Goal: Communication & Community: Answer question/provide support

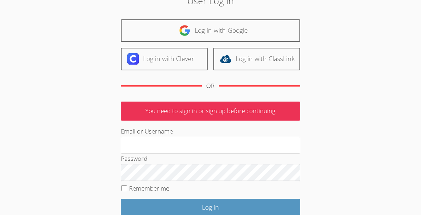
scroll to position [95, 0]
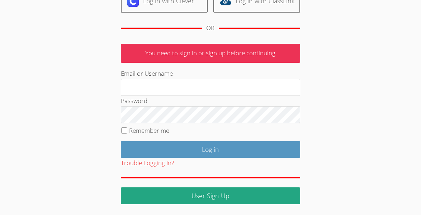
type input "sa102154"
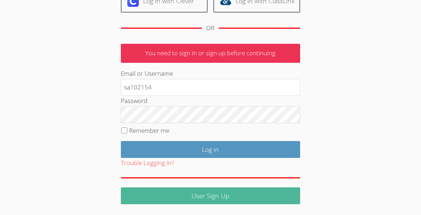
click at [261, 197] on link "User Sign Up" at bounding box center [210, 195] width 179 height 17
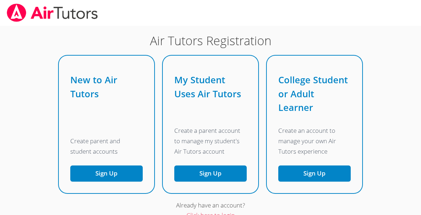
click at [26, 9] on img at bounding box center [52, 13] width 93 height 18
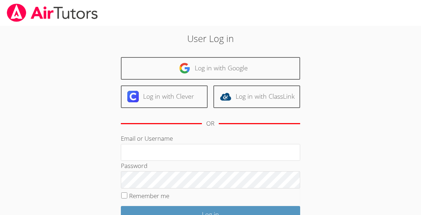
type input "sa102154"
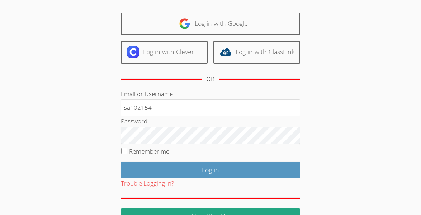
scroll to position [45, 0]
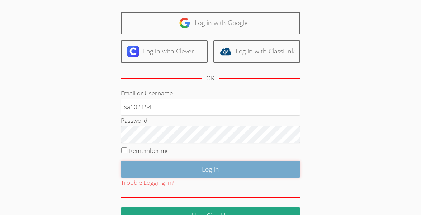
click at [264, 174] on input "Log in" at bounding box center [210, 169] width 179 height 17
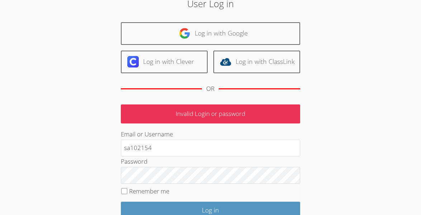
scroll to position [34, 0]
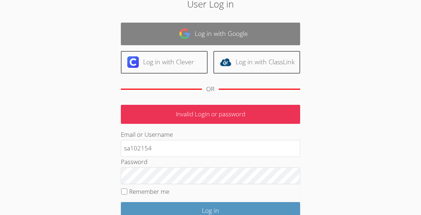
click at [263, 39] on link "Log in with Google" at bounding box center [210, 34] width 179 height 23
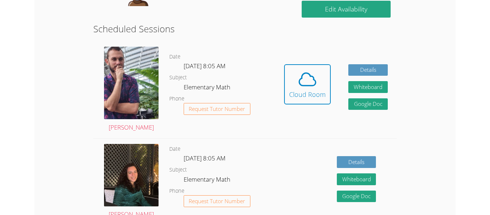
scroll to position [184, 0]
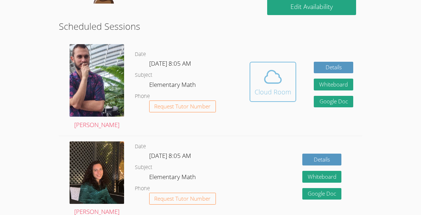
click at [290, 85] on span at bounding box center [273, 77] width 37 height 20
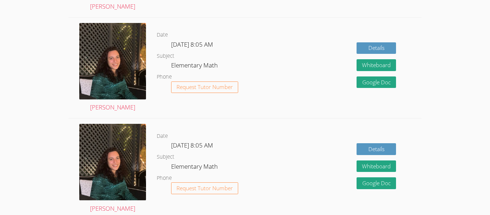
scroll to position [322, 0]
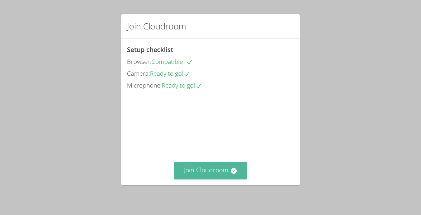
click at [229, 162] on button "Join Cloudroom" at bounding box center [211, 171] width 74 height 18
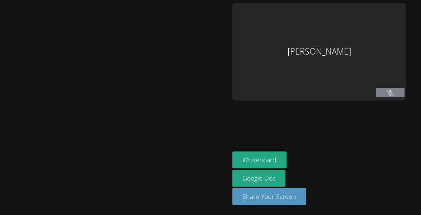
click at [219, 176] on div at bounding box center [115, 107] width 224 height 209
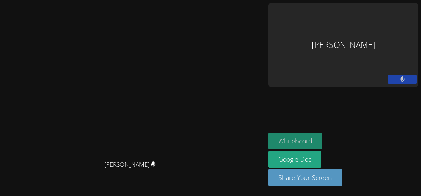
click at [323, 148] on button "Whiteboard" at bounding box center [295, 141] width 54 height 17
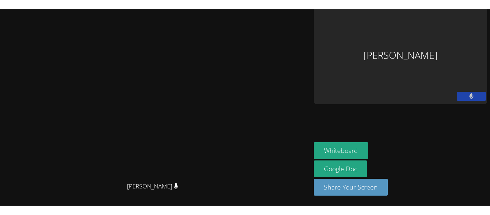
scroll to position [9, 0]
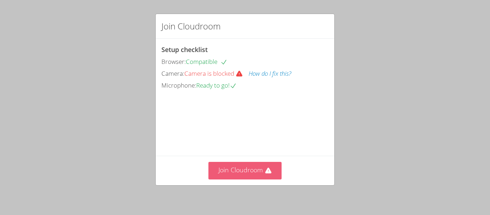
click at [242, 162] on button "Join Cloudroom" at bounding box center [246, 171] width 74 height 18
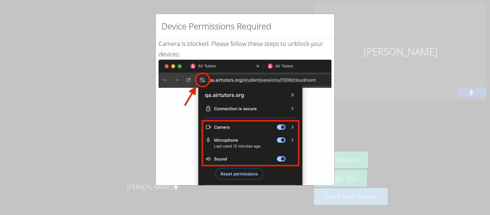
click at [262, 150] on img at bounding box center [245, 141] width 173 height 162
click at [346, 43] on div "Device Permissions Required Camera is blocked . Please follow these steps to un…" at bounding box center [245, 107] width 490 height 215
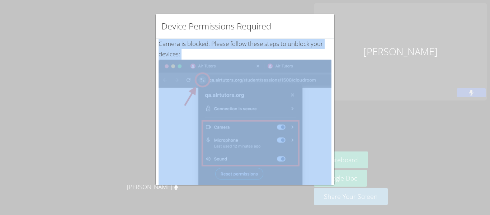
click at [218, 42] on div "Camera is blocked . Please follow these steps to unblock your devices: Click th…" at bounding box center [245, 174] width 173 height 270
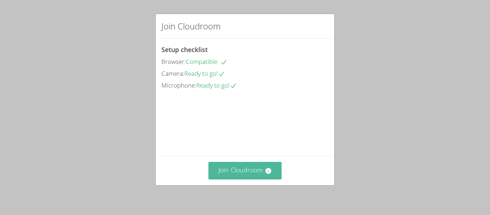
click at [240, 169] on button "Join Cloudroom" at bounding box center [246, 171] width 74 height 18
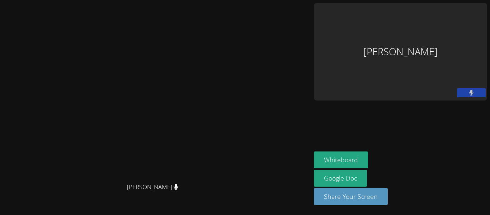
click at [199, 39] on video at bounding box center [156, 93] width 108 height 172
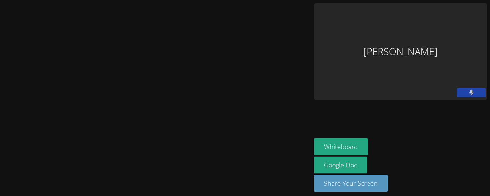
click at [102, 63] on video at bounding box center [156, 89] width 108 height 172
click at [6, 65] on div "[PERSON_NAME]" at bounding box center [155, 89] width 305 height 172
click at [480, 35] on div "[PERSON_NAME]" at bounding box center [400, 52] width 173 height 98
click at [477, 88] on button at bounding box center [471, 92] width 29 height 9
click at [463, 88] on button at bounding box center [471, 92] width 29 height 9
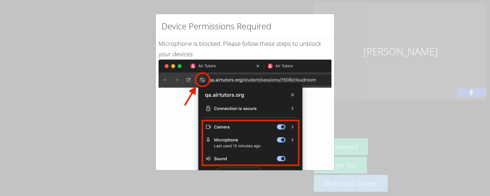
click at [399, 38] on div "Device Permissions Required Microphone is blocked . Please follow these steps t…" at bounding box center [245, 98] width 490 height 196
click at [332, 42] on div "Microphone is blocked . Please follow these steps to unblock your devices: Clic…" at bounding box center [245, 174] width 179 height 270
click at [231, 11] on div "Device Permissions Required Microphone is blocked . Please follow these steps t…" at bounding box center [245, 98] width 490 height 196
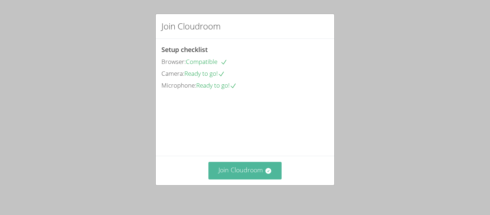
click at [218, 162] on button "Join Cloudroom" at bounding box center [246, 171] width 74 height 18
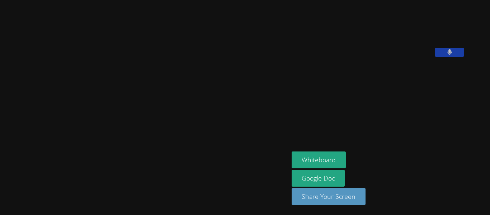
click at [464, 57] on button at bounding box center [449, 52] width 29 height 9
click at [339, 57] on video at bounding box center [346, 30] width 108 height 54
click at [464, 57] on button at bounding box center [449, 52] width 29 height 9
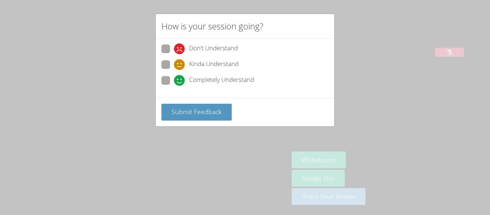
click at [233, 117] on div "Submit Feedback" at bounding box center [245, 112] width 167 height 17
click at [218, 110] on span "Submit Feedback" at bounding box center [197, 111] width 50 height 9
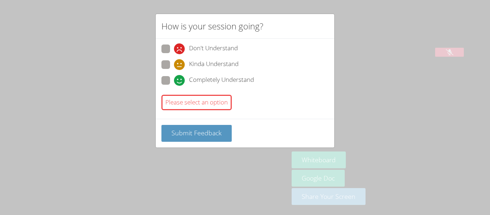
click at [174, 54] on span at bounding box center [174, 54] width 0 height 0
click at [174, 49] on input "Don't Understand" at bounding box center [177, 48] width 6 height 6
radio input "true"
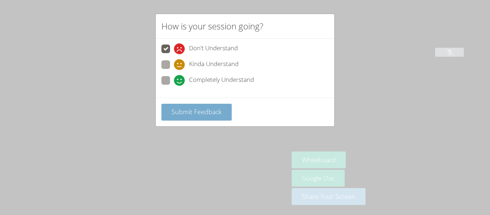
click at [198, 109] on span "Submit Feedback" at bounding box center [197, 111] width 50 height 9
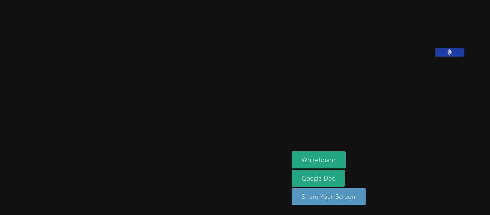
drag, startPoint x: 379, startPoint y: 64, endPoint x: 381, endPoint y: 112, distance: 48.1
click at [381, 112] on aside "Sumaya Ahmed Whiteboard Google Doc Share Your Screen" at bounding box center [378, 107] width 179 height 215
click at [379, 57] on video at bounding box center [346, 30] width 108 height 54
